Goal: Task Accomplishment & Management: Use online tool/utility

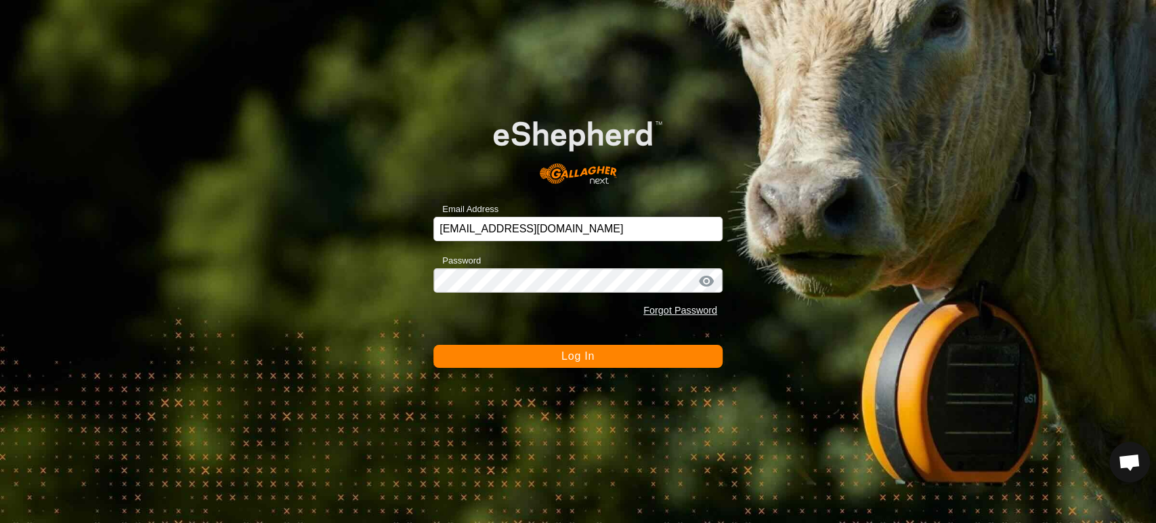
click at [542, 366] on button "Log In" at bounding box center [577, 356] width 289 height 23
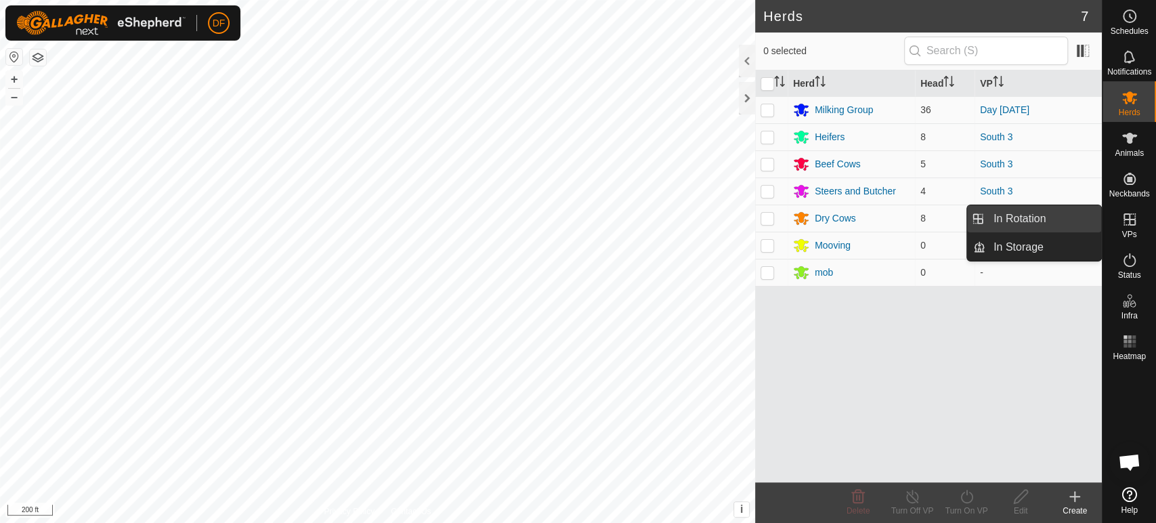
click at [1084, 225] on link "In Rotation" at bounding box center [1043, 218] width 116 height 27
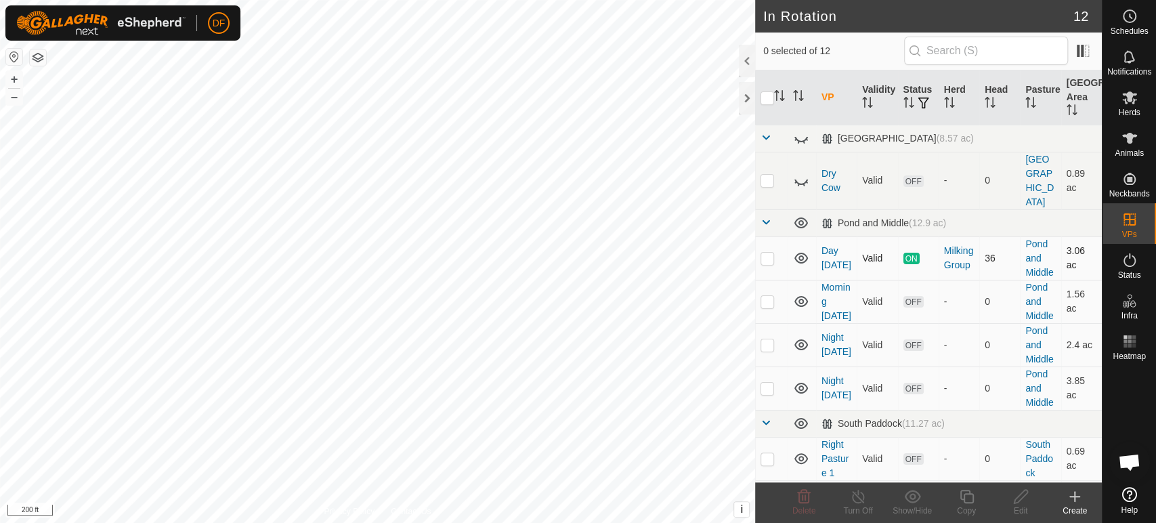
click at [773, 253] on p-checkbox at bounding box center [767, 258] width 14 height 11
checkbox input "true"
click at [963, 507] on div "Copy" at bounding box center [966, 510] width 54 height 12
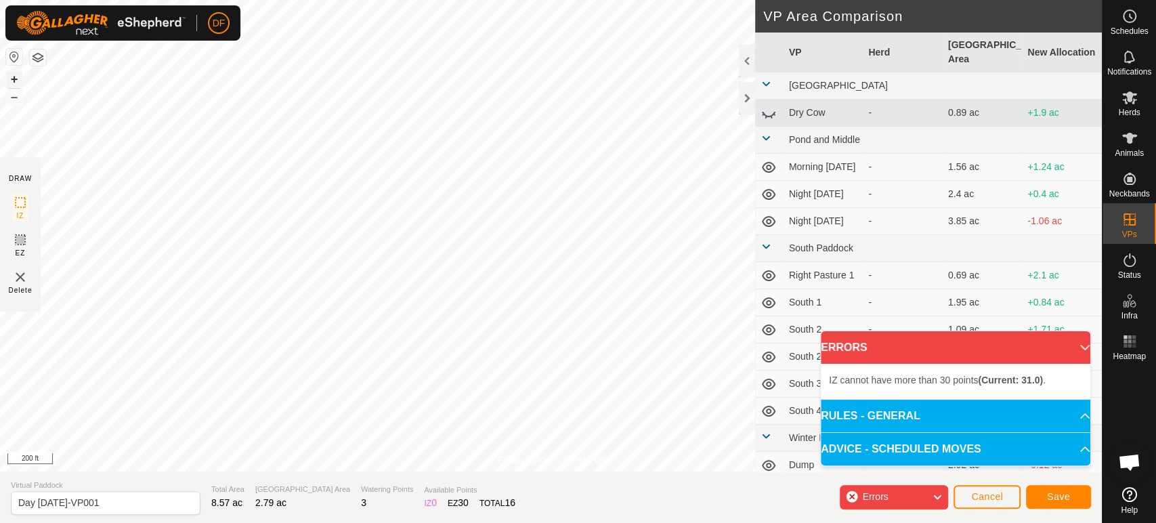
click at [16, 76] on button "+" at bounding box center [14, 79] width 16 height 16
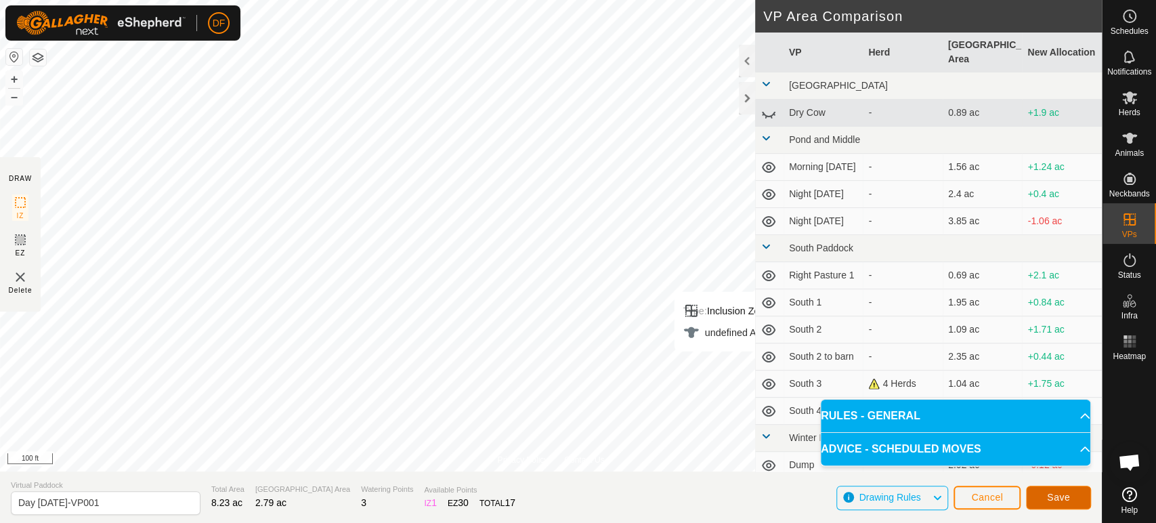
click at [1058, 503] on button "Save" at bounding box center [1058, 497] width 65 height 24
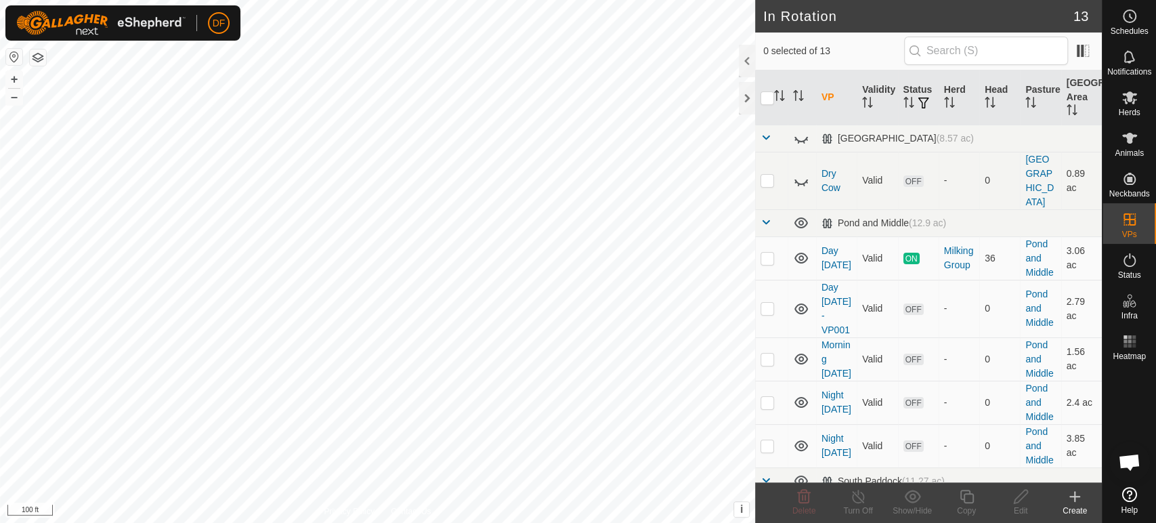
scroll to position [8331, 0]
